Goal: Navigation & Orientation: Find specific page/section

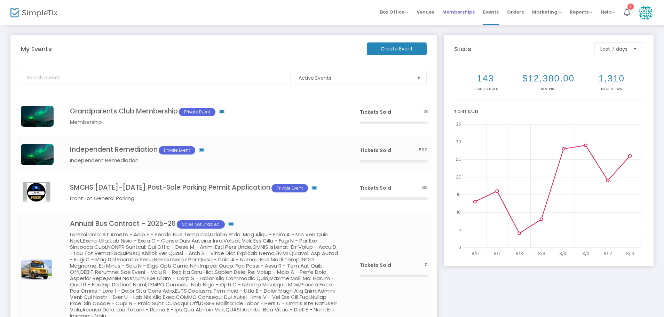
click at [473, 12] on span "Memberships" at bounding box center [458, 12] width 32 height 18
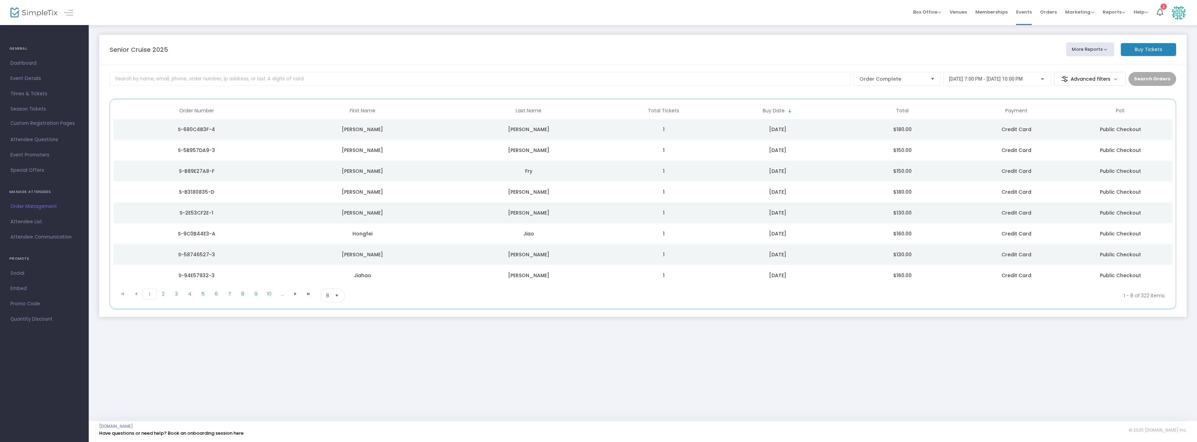
click at [29, 13] on img at bounding box center [33, 13] width 47 height 10
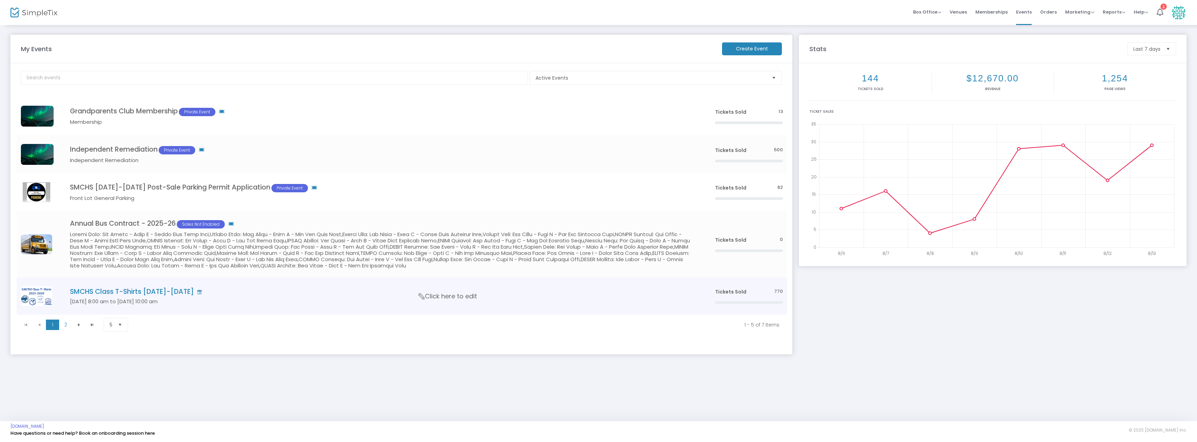
click at [114, 291] on h4 "SMCHS Class T-Shirts [DATE]-[DATE]" at bounding box center [382, 292] width 624 height 8
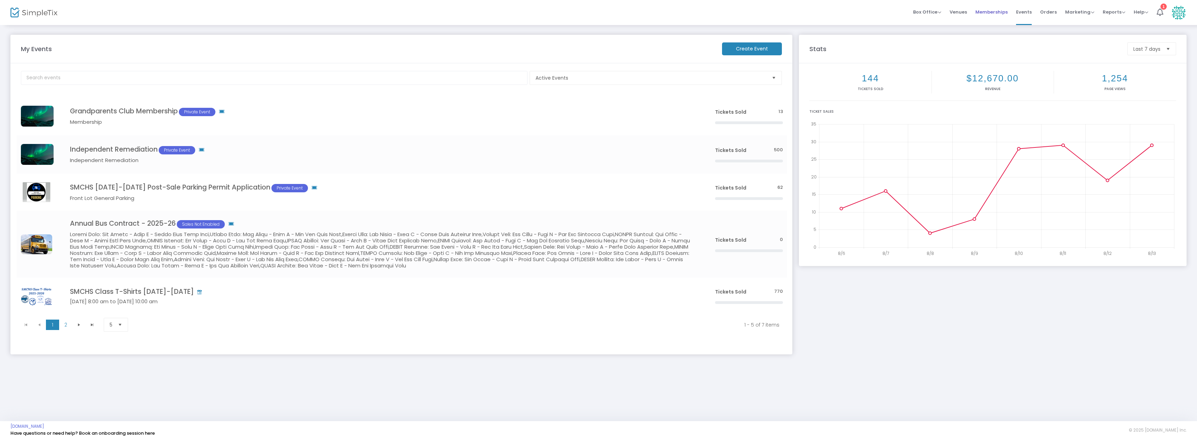
click at [996, 14] on span "Memberships" at bounding box center [992, 12] width 32 height 18
